Goal: Check status: Check status

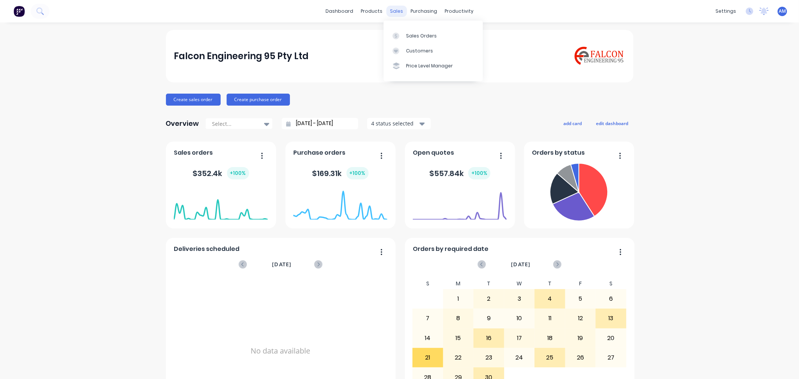
click at [397, 11] on div "sales" at bounding box center [396, 11] width 21 height 11
click at [411, 34] on div "Sales Orders" at bounding box center [421, 36] width 31 height 7
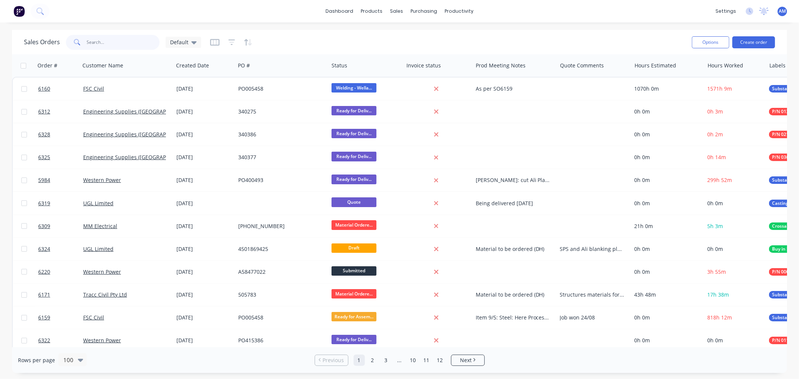
click at [105, 39] on input "text" at bounding box center [123, 42] width 73 height 15
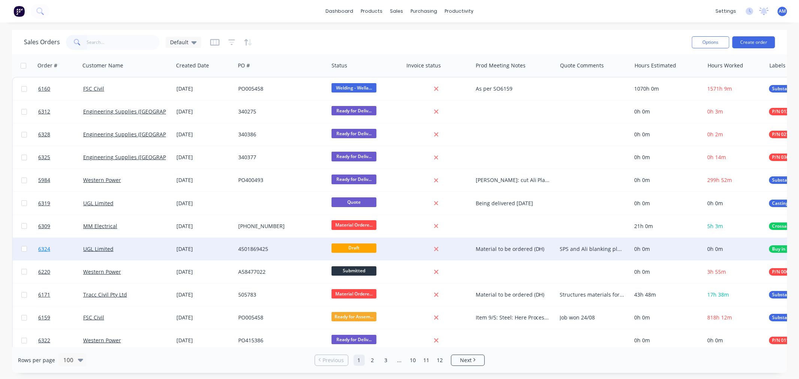
click at [64, 250] on link "6324" at bounding box center [60, 249] width 45 height 22
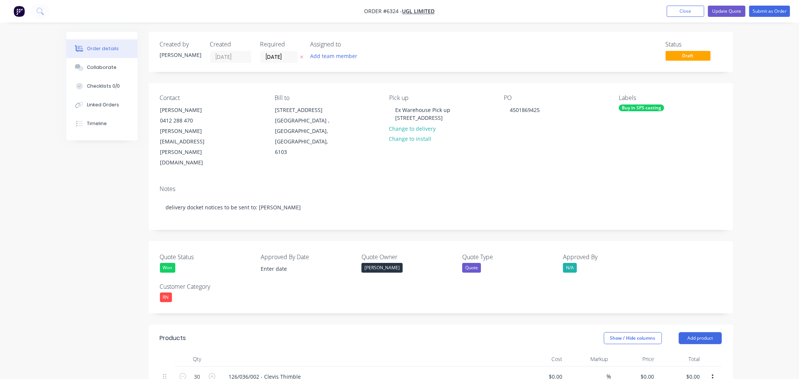
type input "24/09/2025"
type input "$26.00"
type input "$780.00"
click at [673, 19] on nav "Order #6324 - UGL Limited Add product Close Update Quote Submit as Order" at bounding box center [396, 11] width 793 height 22
click at [674, 10] on button "Close" at bounding box center [679, 11] width 37 height 11
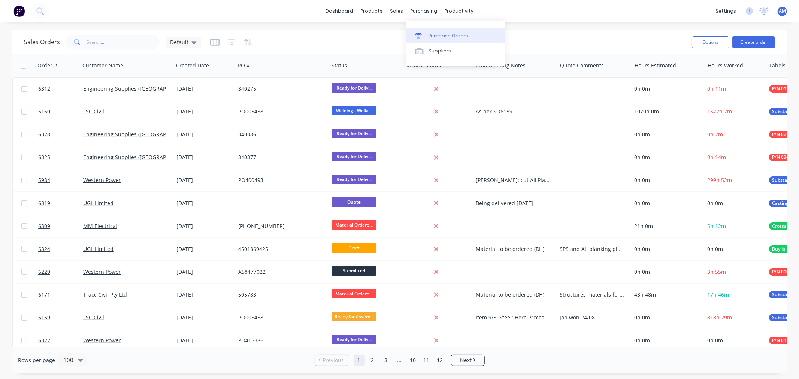
click at [440, 30] on link "Purchase Orders" at bounding box center [455, 35] width 99 height 15
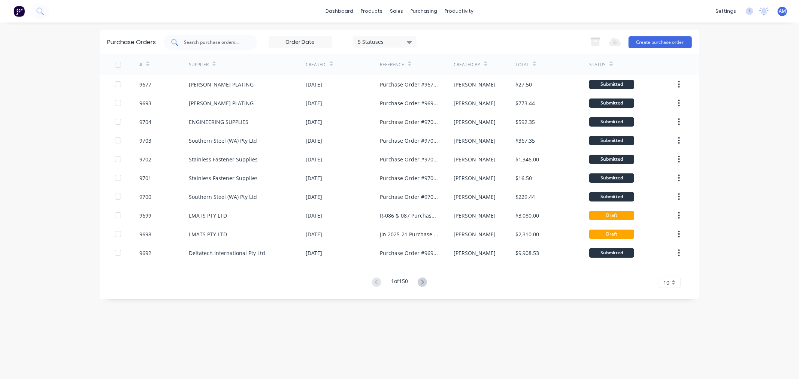
click at [208, 43] on input "text" at bounding box center [215, 42] width 62 height 7
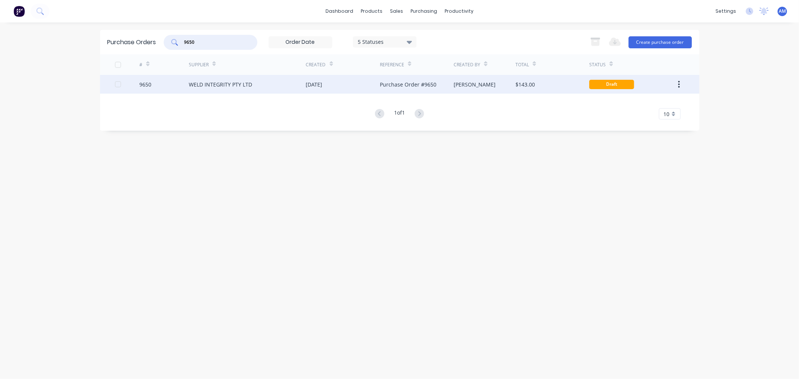
type input "9650"
click at [175, 83] on div "9650" at bounding box center [163, 84] width 49 height 19
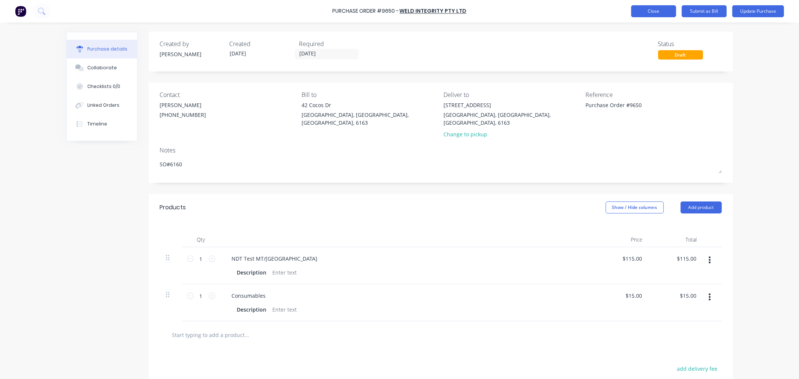
type textarea "x"
click at [646, 9] on button "Close" at bounding box center [653, 11] width 45 height 12
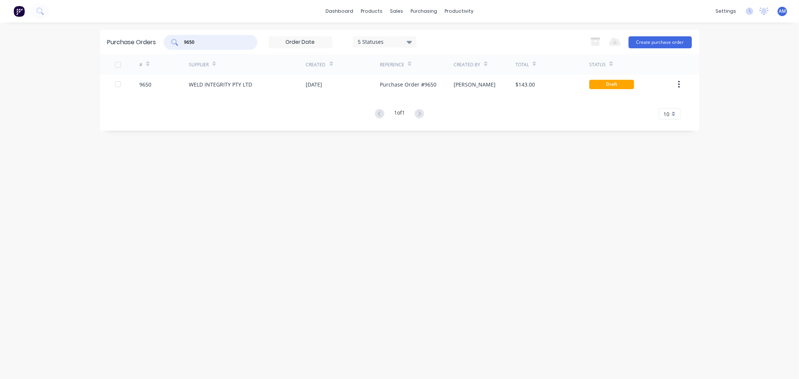
click at [209, 45] on input "9650" at bounding box center [215, 42] width 62 height 7
drag, startPoint x: 210, startPoint y: 43, endPoint x: 179, endPoint y: 42, distance: 31.1
click at [179, 42] on div "9650" at bounding box center [211, 42] width 94 height 15
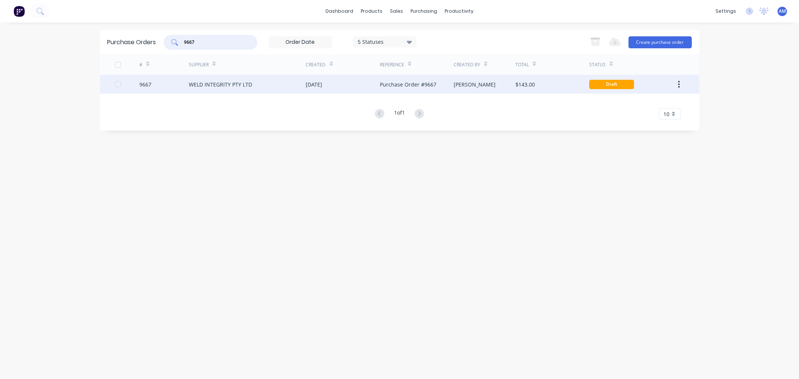
type input "9667"
click at [173, 84] on div "9667" at bounding box center [163, 84] width 49 height 19
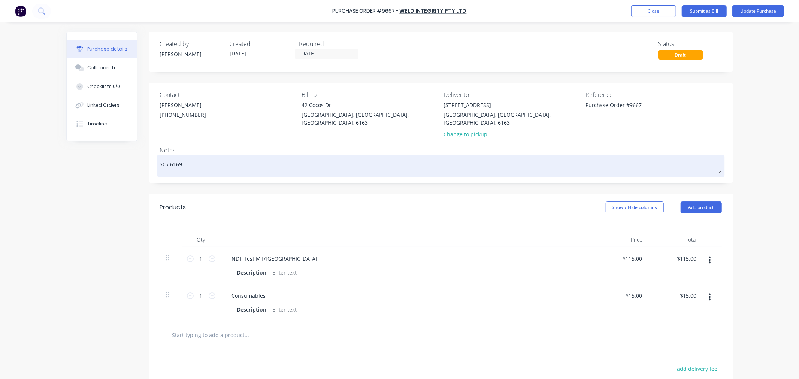
click at [217, 157] on textarea "SO#6169" at bounding box center [441, 165] width 562 height 17
type textarea "x"
type textarea "SO#6169"
type textarea "x"
type textarea "SO#6169 -"
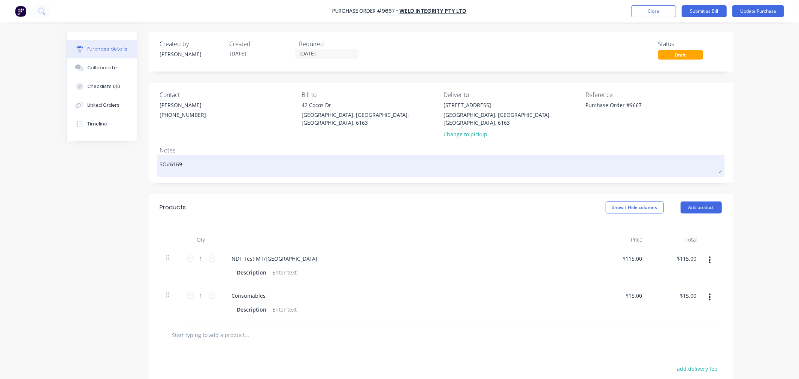
type textarea "x"
type textarea "SO#6169 -"
type textarea "x"
type textarea "SO#6169 - r"
type textarea "x"
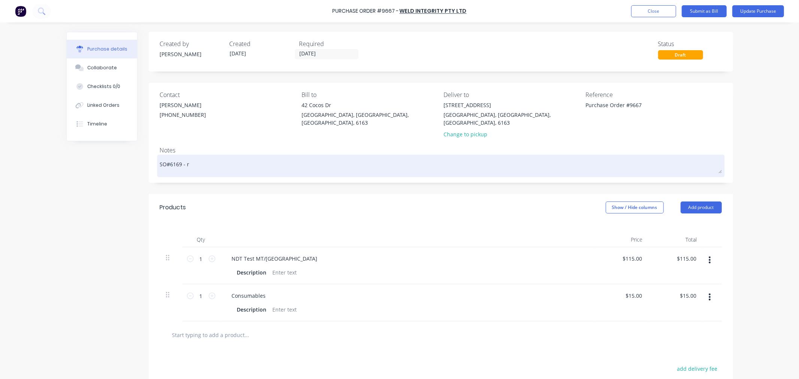
type textarea "SO#6169 - re"
type textarea "x"
type textarea "SO#6169 - rep"
type textarea "x"
type textarea "SO#6169 - repo"
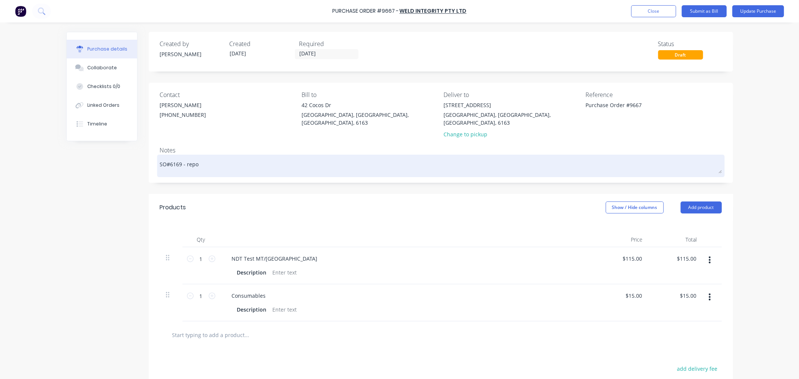
type textarea "x"
type textarea "SO#6169 - repor"
type textarea "x"
type textarea "SO#6169 - report"
type textarea "x"
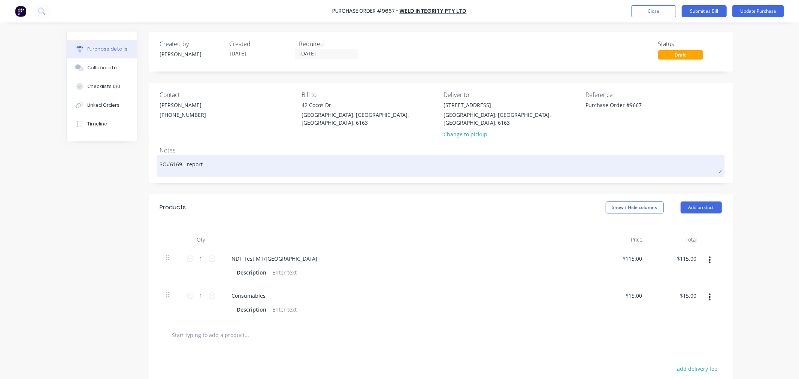
type textarea "SO#6169 - reports"
type textarea "x"
type textarea "SO#6169 - reports"
type textarea "x"
type textarea "SO#6169 - reports r"
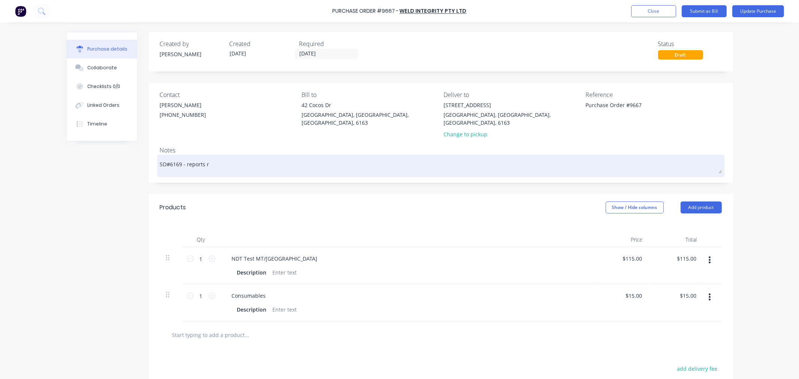
type textarea "x"
type textarea "SO#6169 - reports re"
type textarea "x"
type textarea "SO#6169 - reports ret"
type textarea "x"
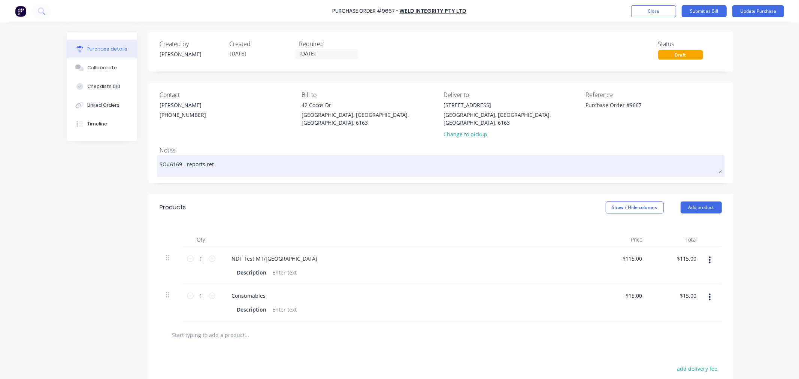
type textarea "SO#6169 - reports retu"
type textarea "x"
type textarea "SO#6169 - reports retur"
type textarea "x"
type textarea "SO#6169 - reports return"
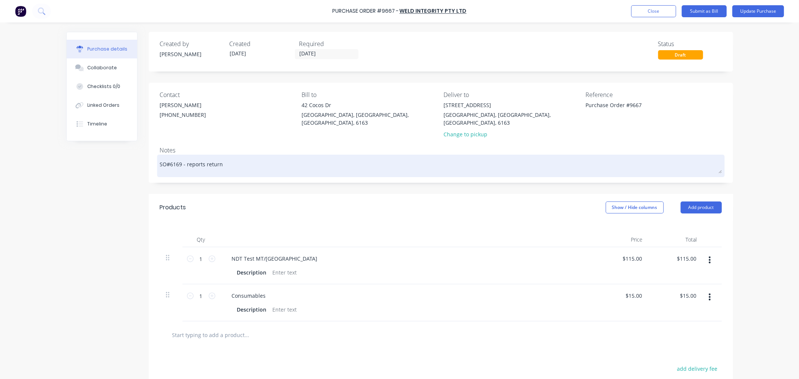
type textarea "x"
type textarea "SO#6169 - reports returne"
type textarea "x"
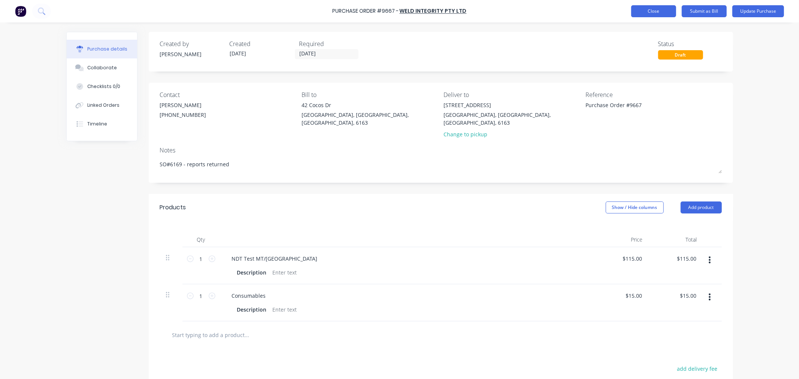
type textarea "SO#6169 - reports returned"
type textarea "x"
type textarea "SO#6169 - reports returned"
click at [655, 12] on button "Close" at bounding box center [653, 11] width 45 height 12
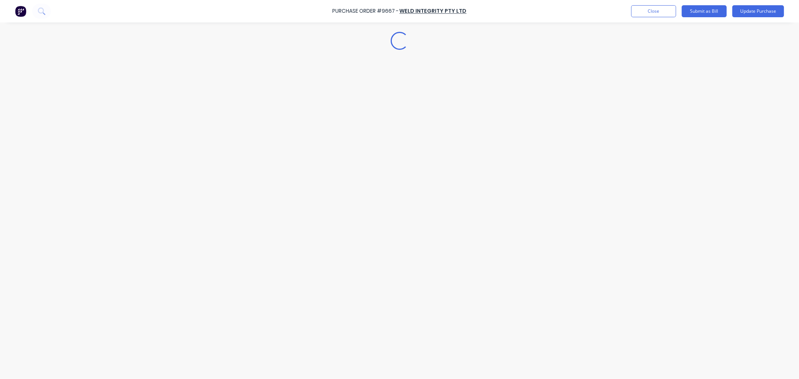
type textarea "x"
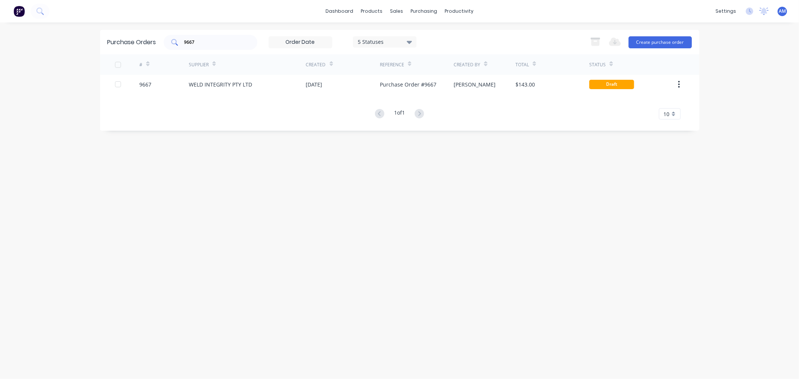
click at [202, 39] on input "9667" at bounding box center [215, 42] width 62 height 7
drag, startPoint x: 202, startPoint y: 43, endPoint x: 170, endPoint y: 46, distance: 32.4
click at [170, 45] on div "9667" at bounding box center [211, 42] width 94 height 15
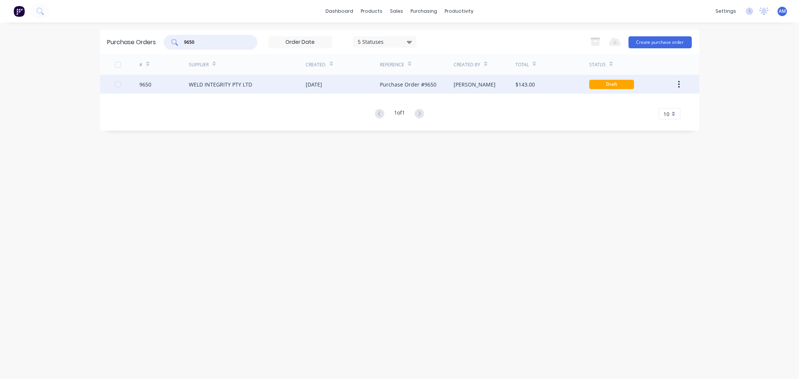
type input "9650"
click at [169, 80] on div "9650" at bounding box center [163, 84] width 49 height 19
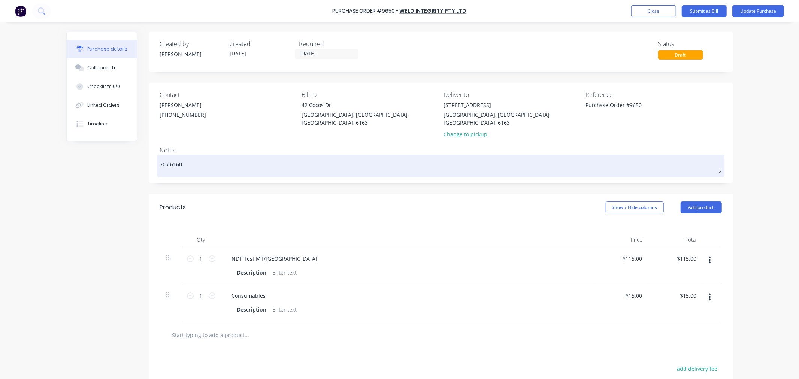
click at [195, 157] on textarea "SO#6160" at bounding box center [441, 165] width 562 height 17
type textarea "x"
type textarea "SO#6160"
type textarea "x"
type textarea "SO#6160 -"
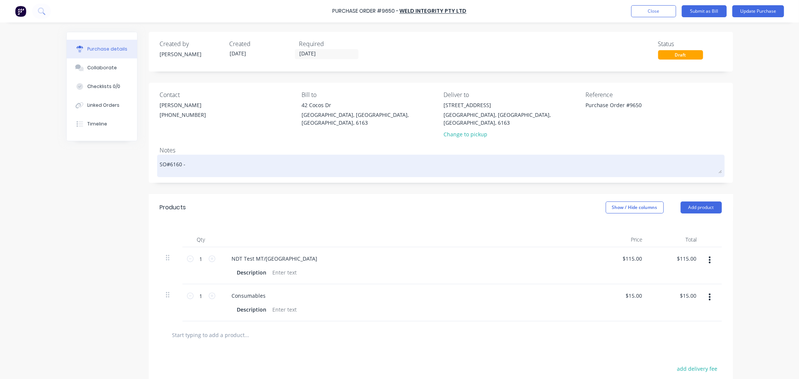
type textarea "x"
type textarea "SO#6160 -"
type textarea "x"
type textarea "SO#6160 - r"
type textarea "x"
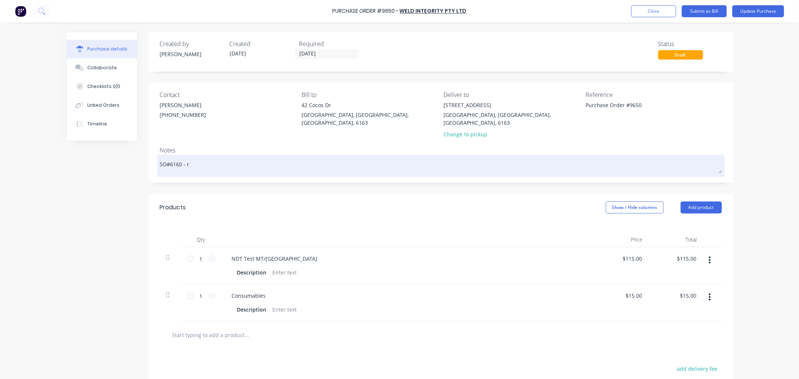
type textarea "SO#6160 - re"
type textarea "x"
type textarea "SO#6160 - rep"
type textarea "x"
type textarea "SO#6160 - repo"
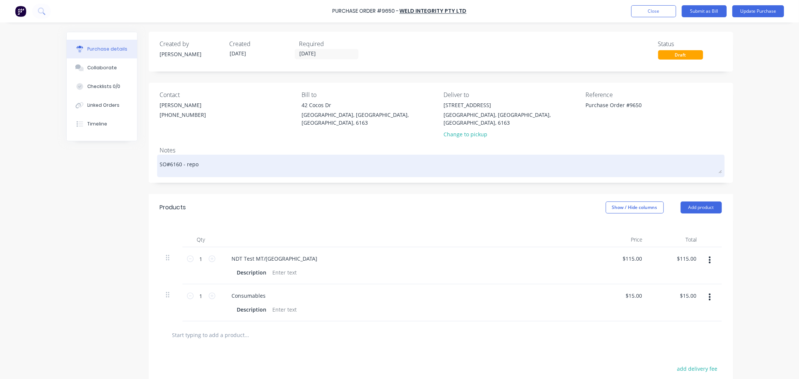
type textarea "x"
type textarea "SO#6160 - repor"
type textarea "x"
type textarea "SO#6160 - report"
type textarea "x"
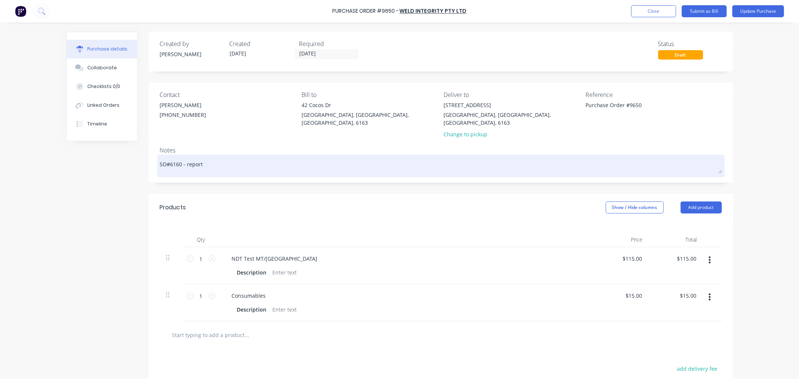
type textarea "SO#6160 - reports"
type textarea "x"
type textarea "SO#6160 - reports"
type textarea "x"
type textarea "SO#6160 - reports r"
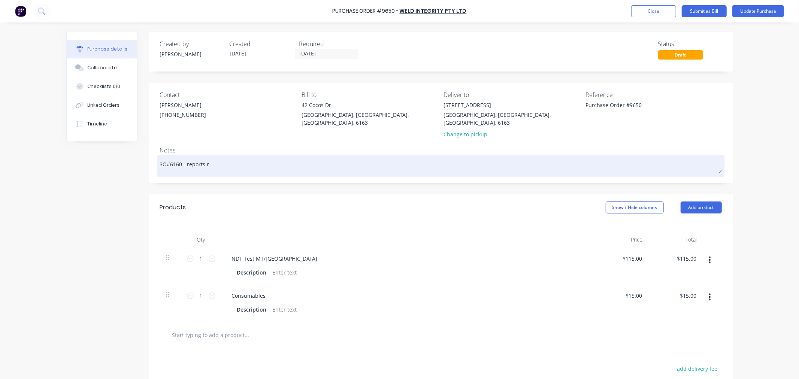
type textarea "x"
type textarea "SO#6160 - reports re"
type textarea "x"
type textarea "SO#6160 - reports ret"
type textarea "x"
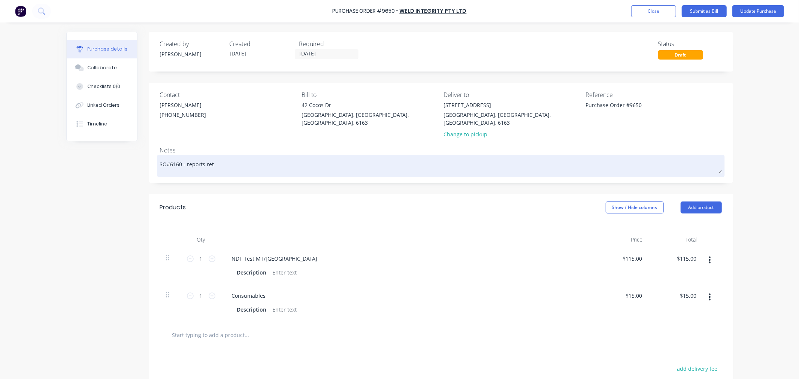
type textarea "SO#6160 - reports retu"
type textarea "x"
type textarea "SO#6160 - reports retur"
type textarea "x"
type textarea "SO#6160 - reports return"
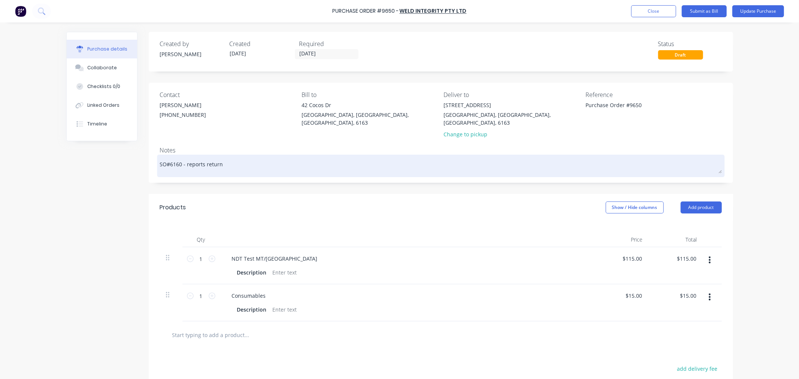
type textarea "x"
type textarea "SO#6160 - reports returne"
type textarea "x"
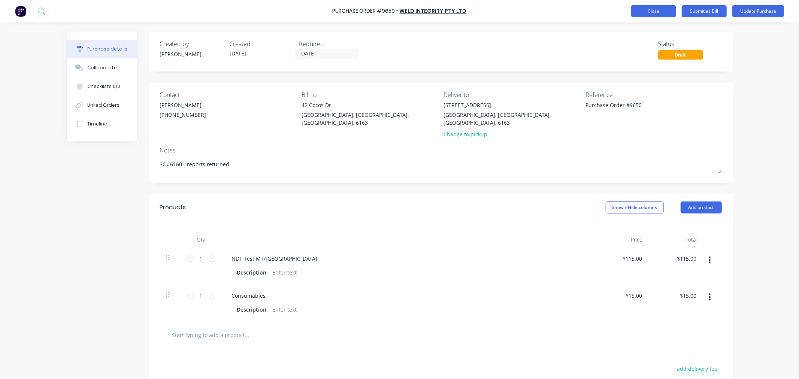
type textarea "SO#6160 - reports returned"
type textarea "x"
type textarea "SO#6160 - reports returned"
click at [654, 11] on button "Close" at bounding box center [653, 11] width 45 height 12
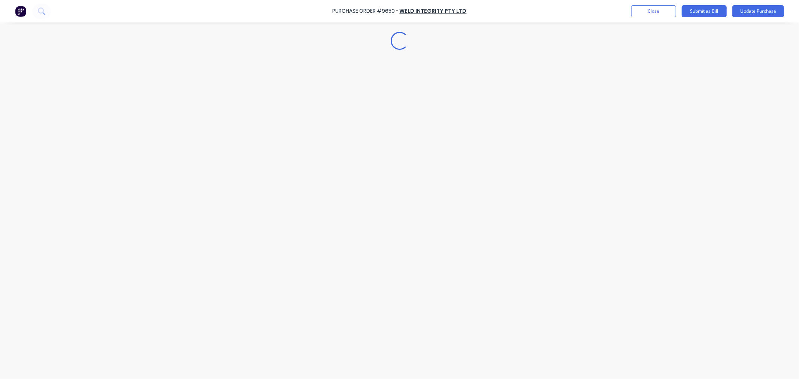
type textarea "x"
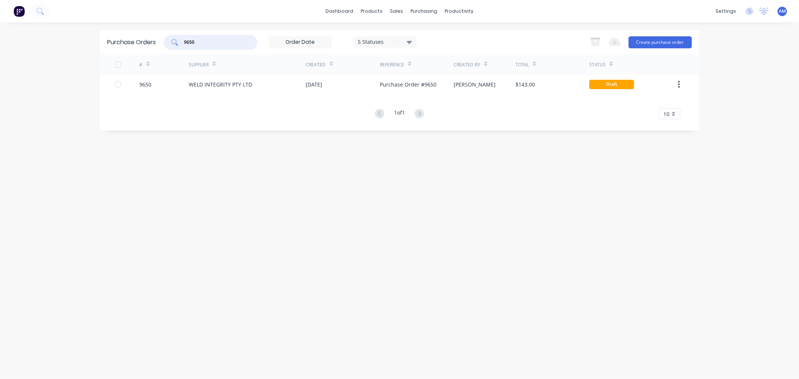
drag, startPoint x: 205, startPoint y: 41, endPoint x: 174, endPoint y: 41, distance: 31.1
click at [174, 41] on div "9650" at bounding box center [211, 42] width 94 height 15
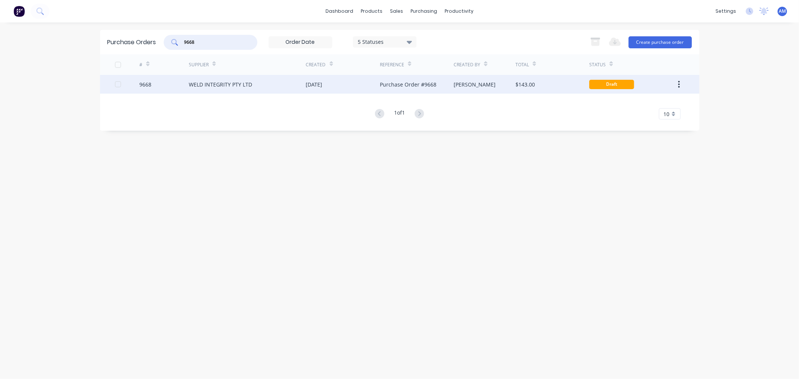
type input "9668"
click at [157, 84] on div "9668" at bounding box center [163, 84] width 49 height 19
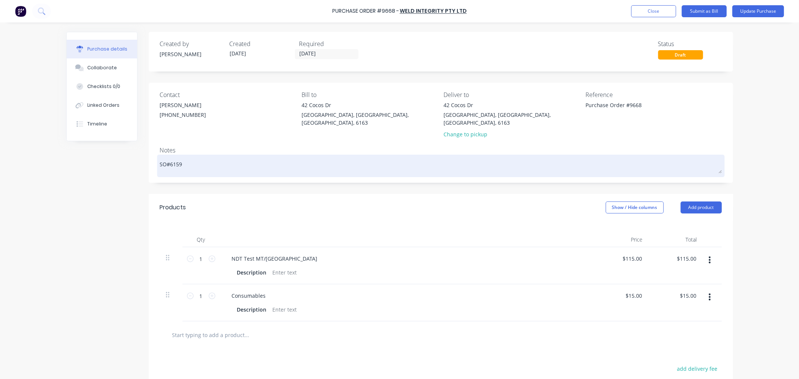
click at [201, 157] on textarea "SO#6159" at bounding box center [441, 165] width 562 height 17
type textarea "x"
type textarea "SO#6159"
type textarea "x"
type textarea "SO#6159 -"
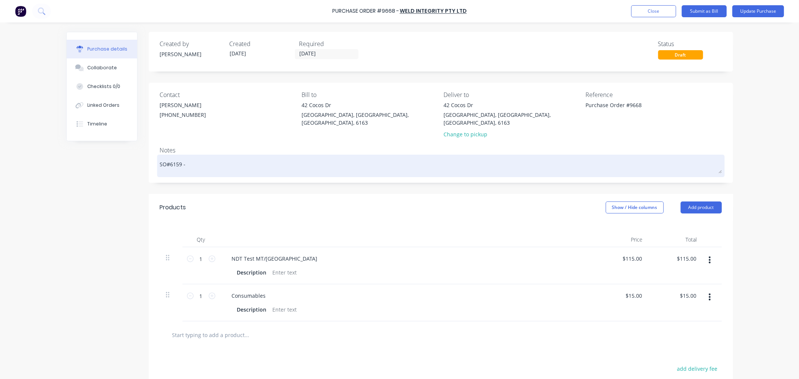
type textarea "x"
type textarea "SO#6159 -"
type textarea "x"
type textarea "SO#6159 - r"
type textarea "x"
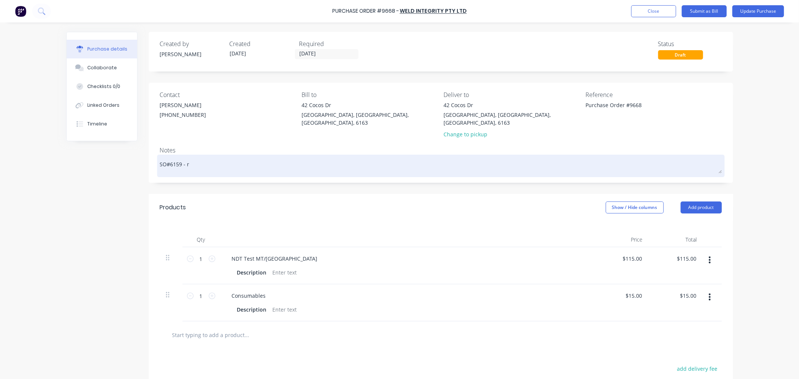
type textarea "SO#6159 - re"
type textarea "x"
type textarea "SO#6159 - rep"
type textarea "x"
type textarea "SO#6159 - repo"
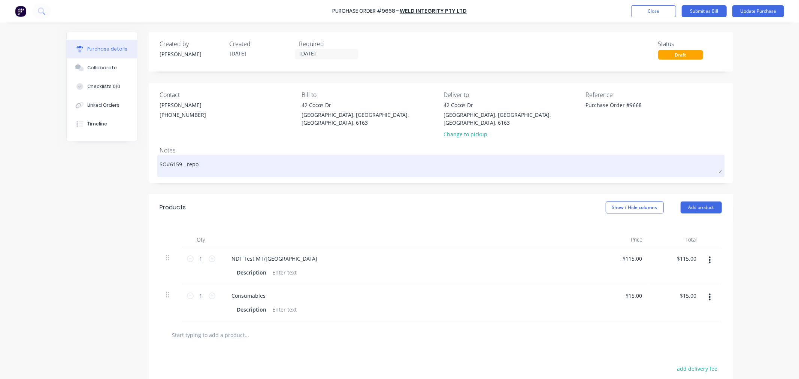
type textarea "x"
type textarea "SO#6159 - repor"
type textarea "x"
type textarea "SO#6159 - report"
type textarea "x"
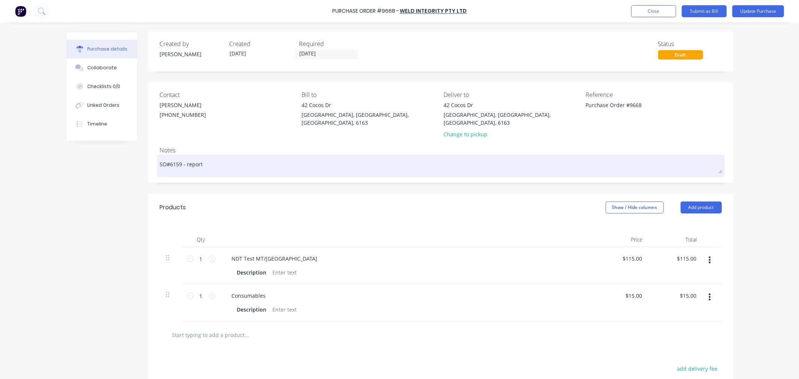
type textarea "SO#6159 - reports"
type textarea "x"
type textarea "SO#6159 - reports"
type textarea "x"
type textarea "SO#6159 - reports r"
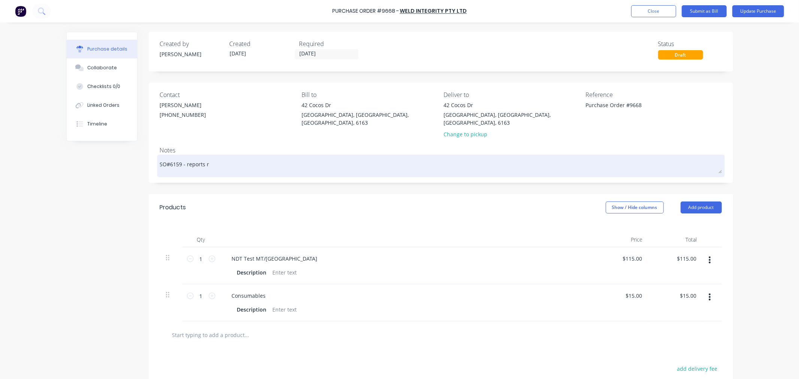
type textarea "x"
type textarea "SO#6159 - reports re"
type textarea "x"
type textarea "SO#6159 - reports ret"
type textarea "x"
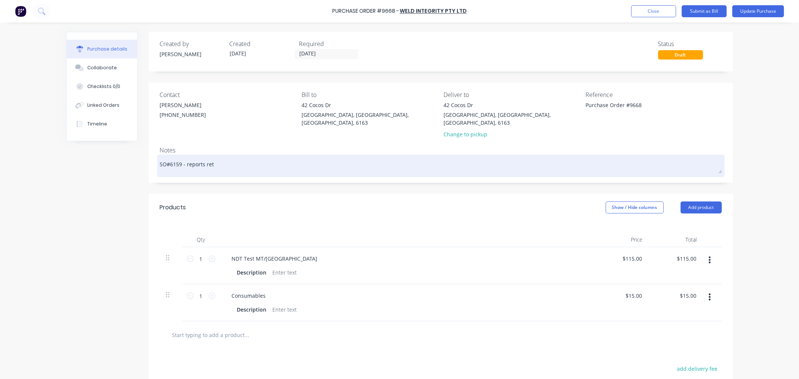
type textarea "SO#6159 - reports retu"
type textarea "x"
type textarea "SO#6159 - reports retur"
type textarea "x"
type textarea "SO#6159 - reports return"
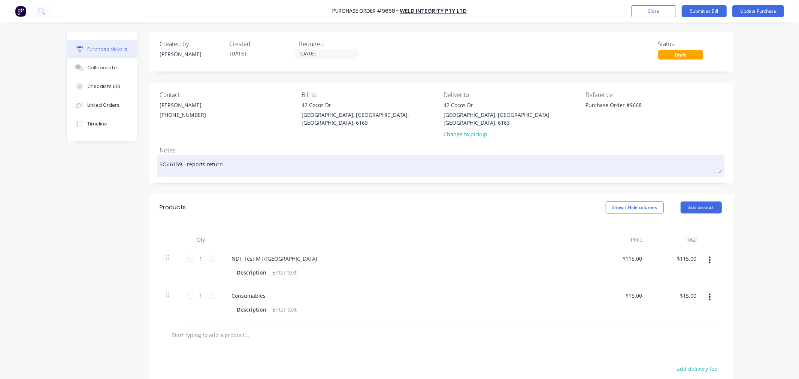
type textarea "x"
type textarea "SO#6159 - reports returne"
type textarea "x"
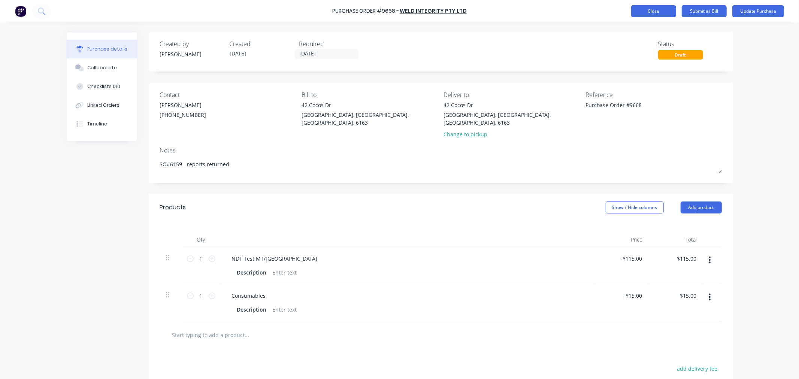
type textarea "SO#6159 - reports returned"
type textarea "x"
type textarea "SO#6159 - reports returned"
click at [645, 14] on button "Close" at bounding box center [653, 11] width 45 height 12
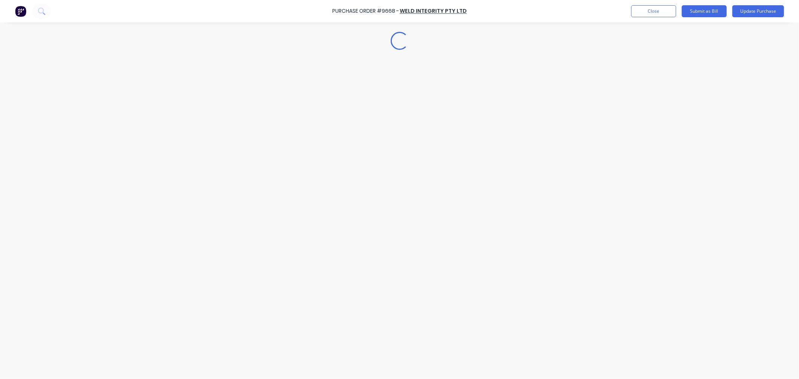
type textarea "x"
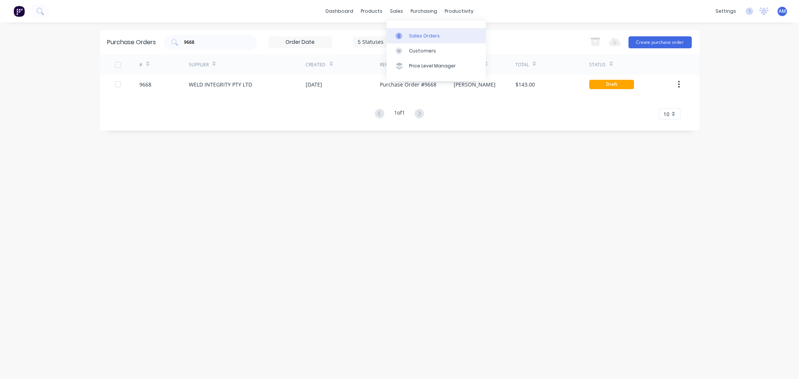
click at [414, 31] on link "Sales Orders" at bounding box center [436, 35] width 99 height 15
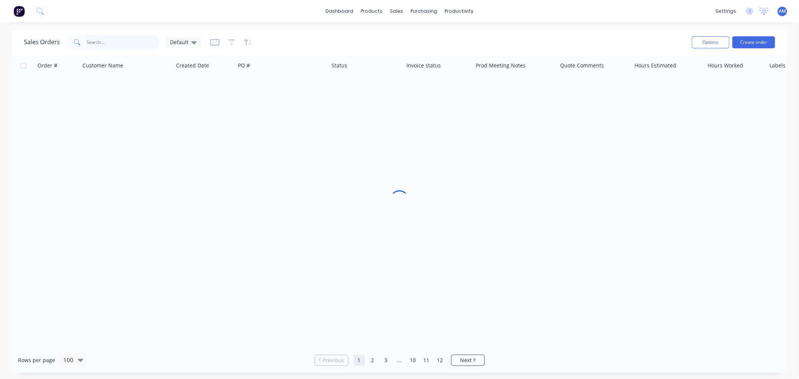
click at [93, 43] on input "text" at bounding box center [123, 42] width 73 height 15
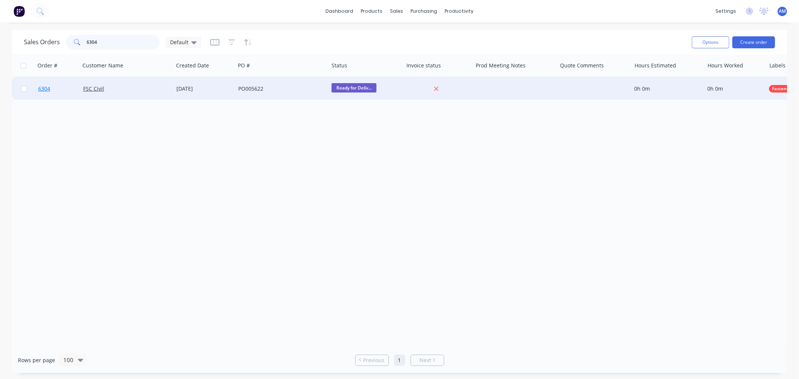
type input "6304"
click at [67, 92] on link "6304" at bounding box center [60, 89] width 45 height 22
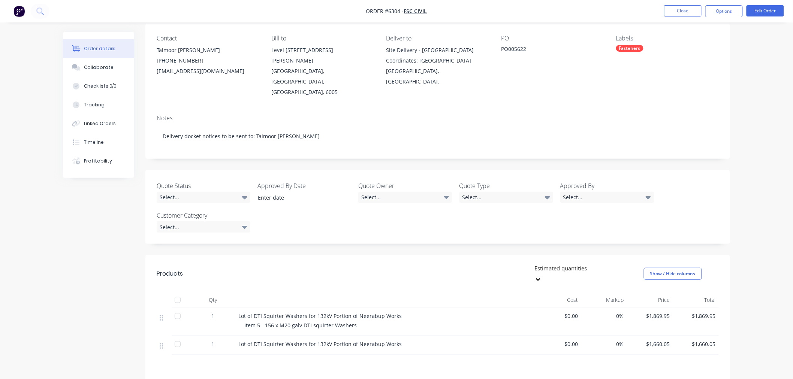
scroll to position [83, 0]
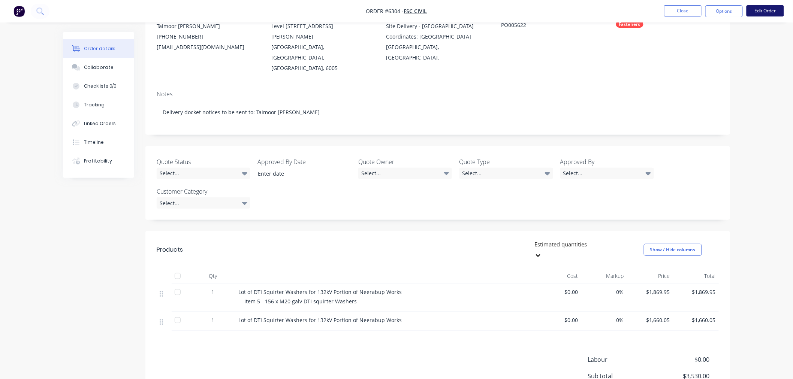
click at [756, 13] on button "Edit Order" at bounding box center [764, 10] width 37 height 11
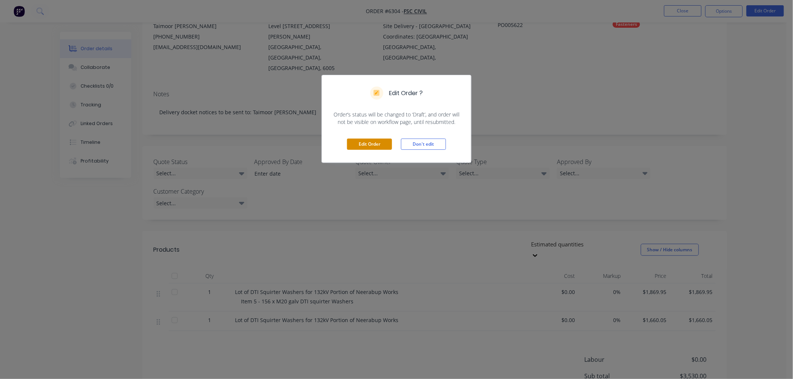
click at [366, 142] on button "Edit Order" at bounding box center [369, 144] width 45 height 11
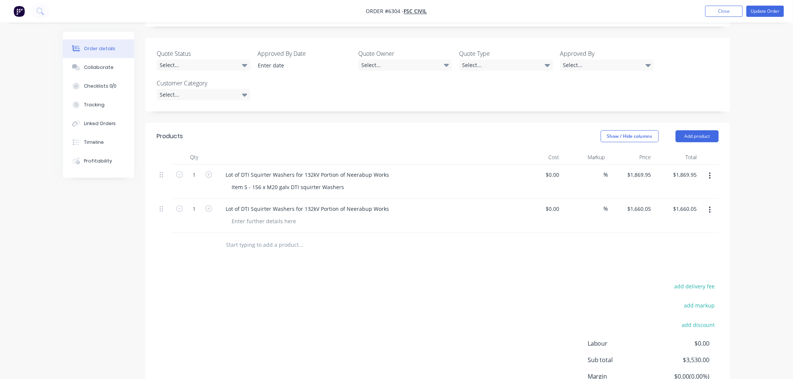
scroll to position [208, 0]
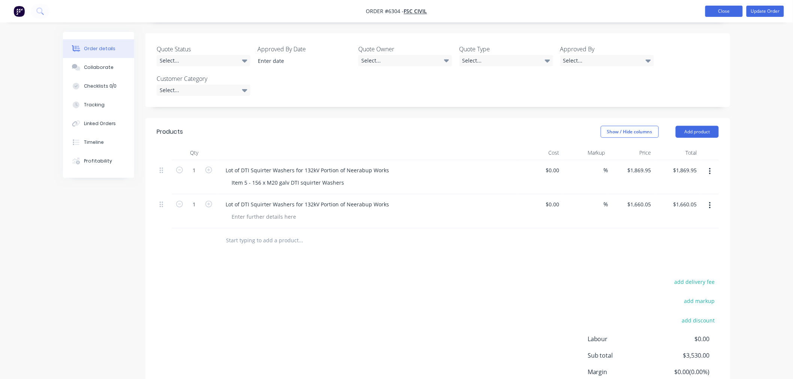
click at [709, 14] on button "Close" at bounding box center [723, 11] width 37 height 11
